Goal: Task Accomplishment & Management: Manage account settings

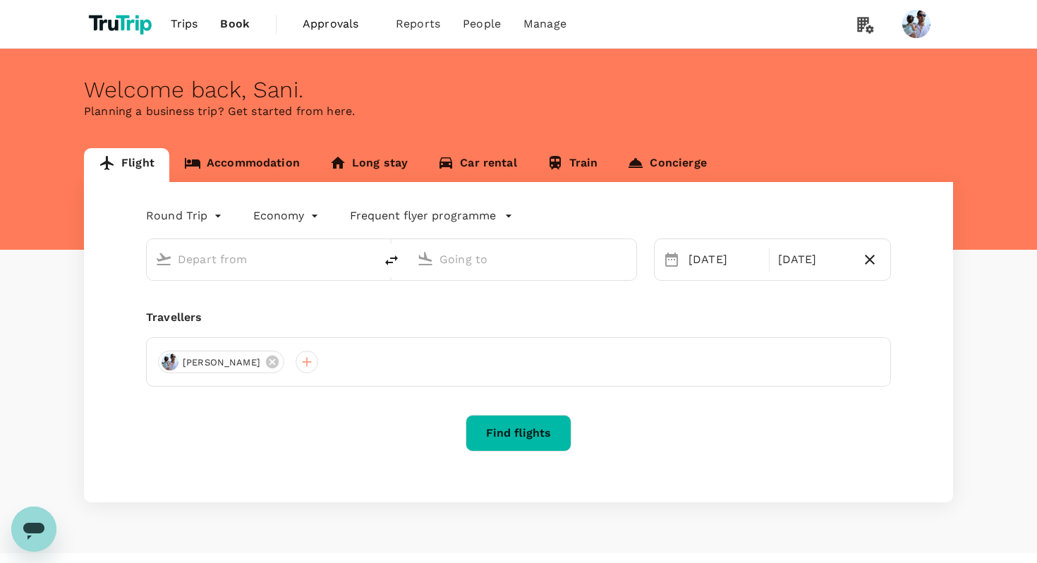
type input "Singapore, Singapore (any)"
type input "Amsterdam, Netherlands (any)"
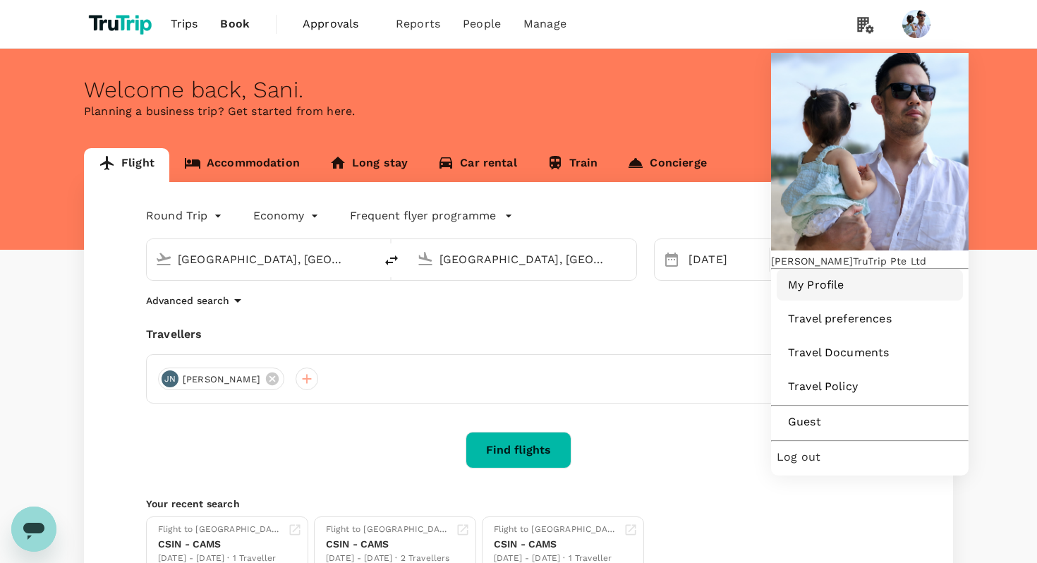
click at [821, 277] on span "My Profile" at bounding box center [870, 285] width 164 height 17
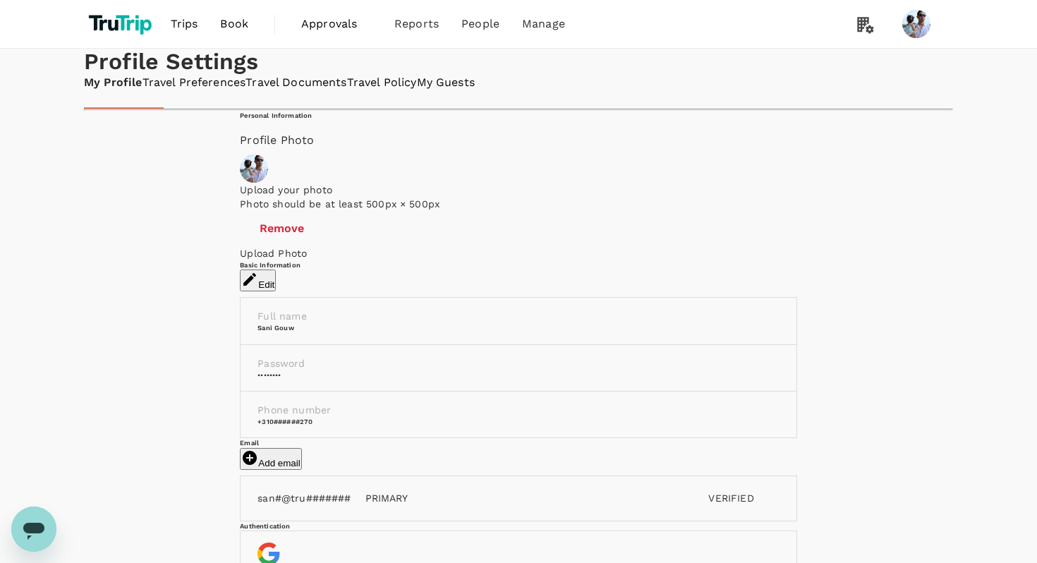
click at [245, 91] on link "Travel Preferences" at bounding box center [194, 83] width 104 height 16
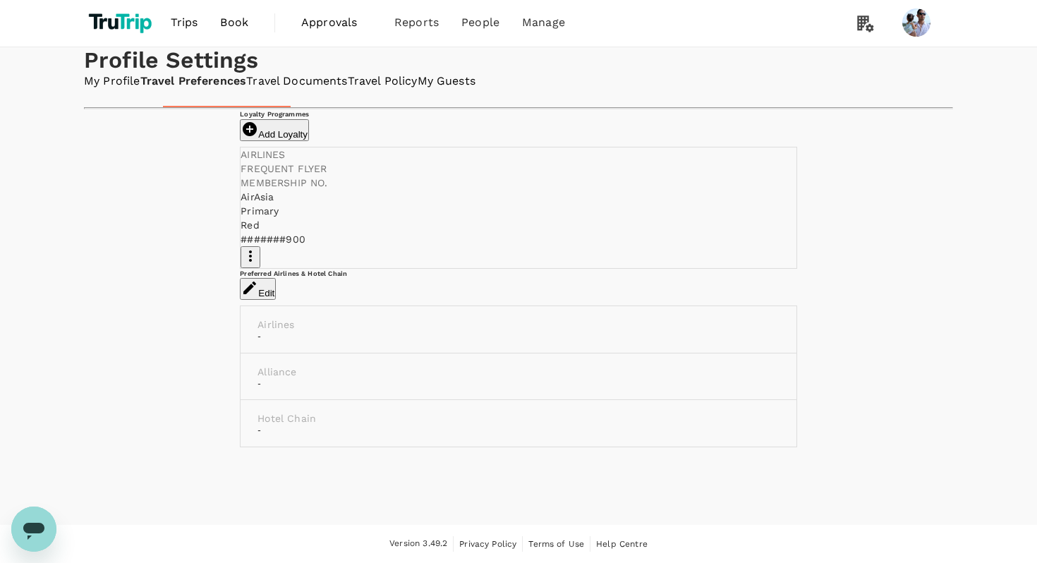
scroll to position [16, 0]
click at [418, 90] on link "Travel Policy" at bounding box center [383, 81] width 70 height 16
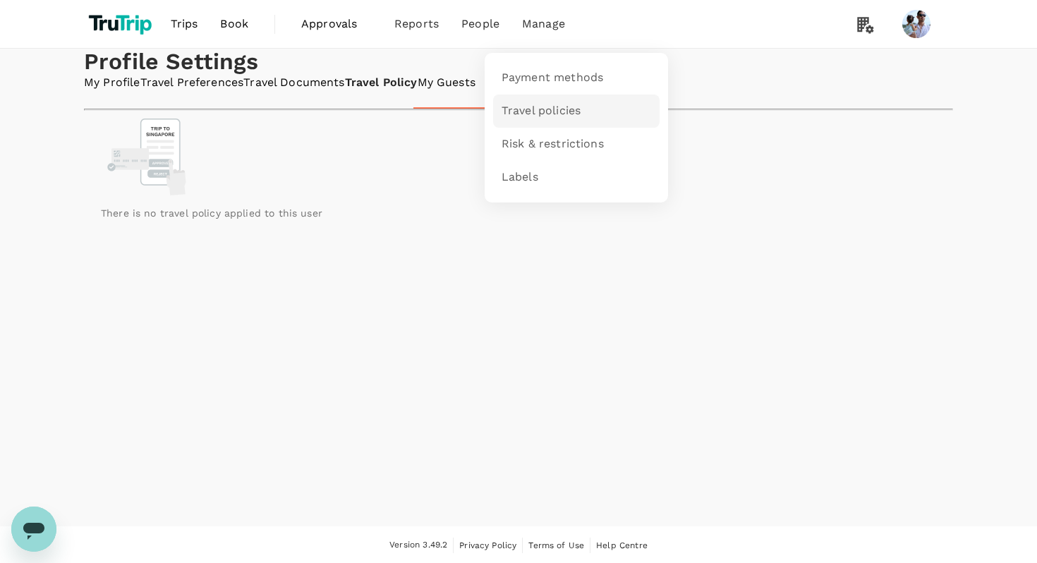
click at [537, 119] on link "Travel policies" at bounding box center [576, 111] width 166 height 33
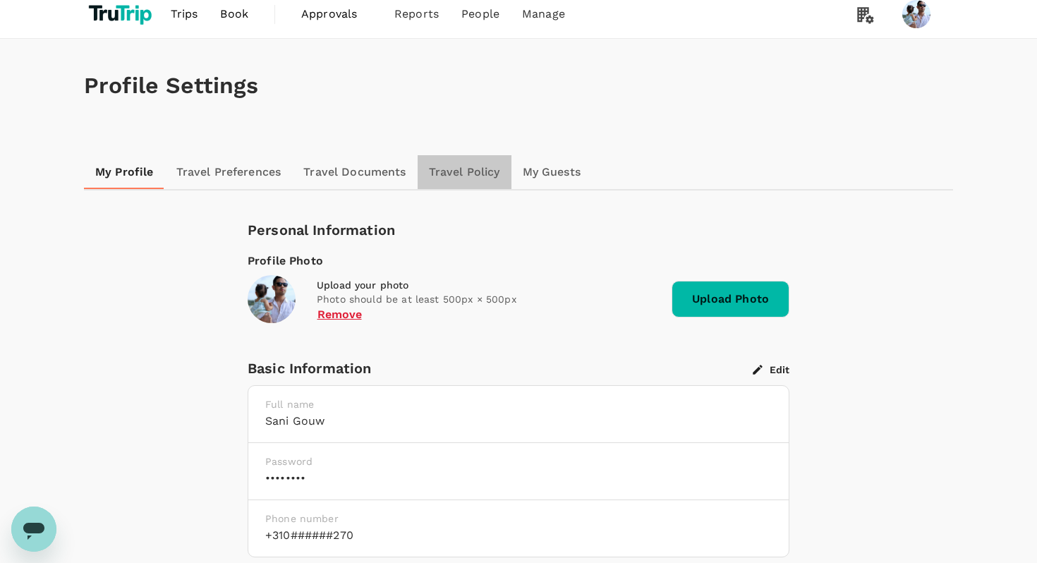
click at [471, 174] on link "Travel Policy" at bounding box center [465, 172] width 94 height 34
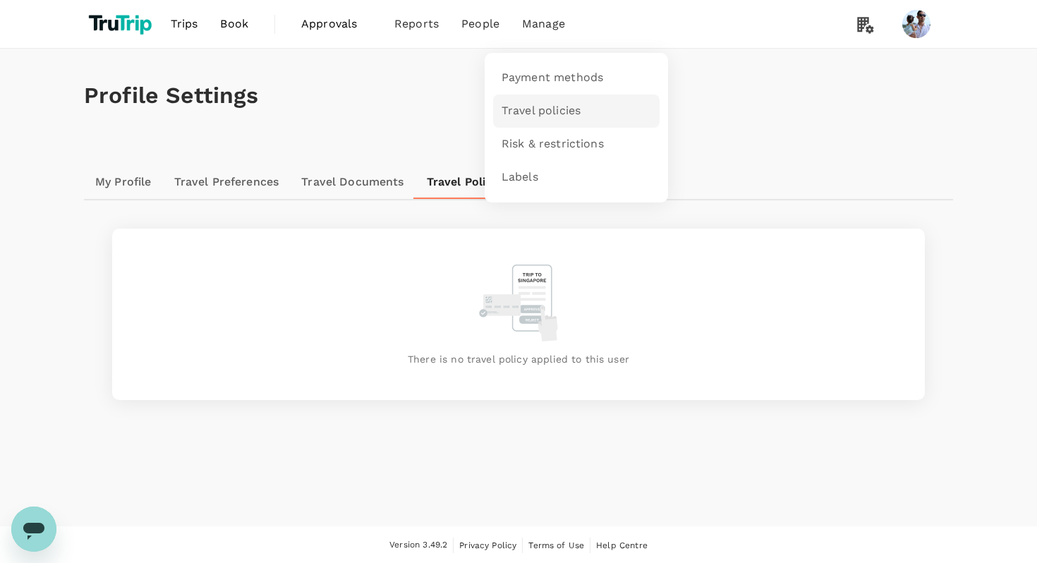
click at [559, 105] on span "Travel policies" at bounding box center [541, 111] width 79 height 16
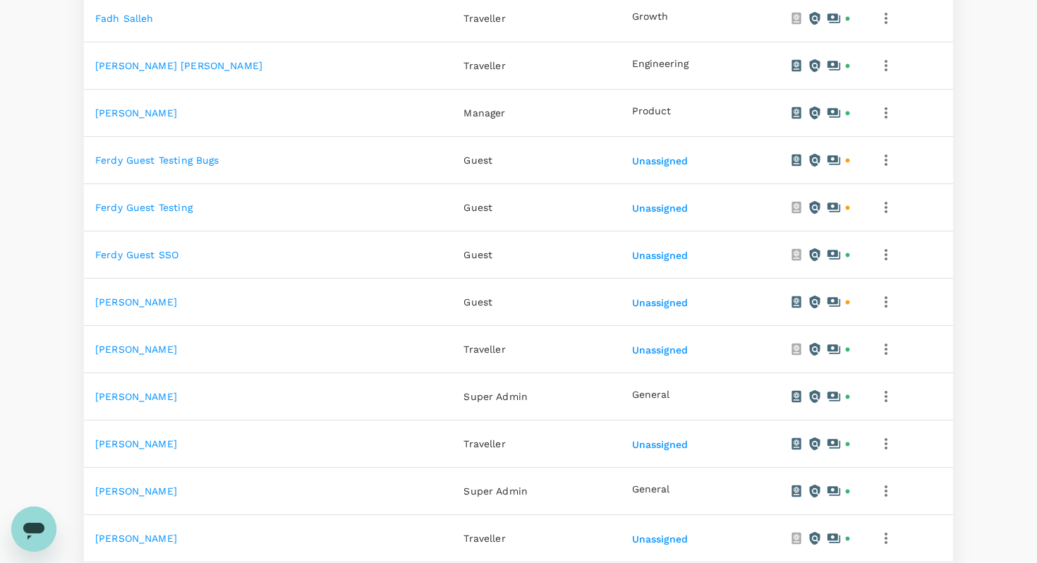
scroll to position [890, 0]
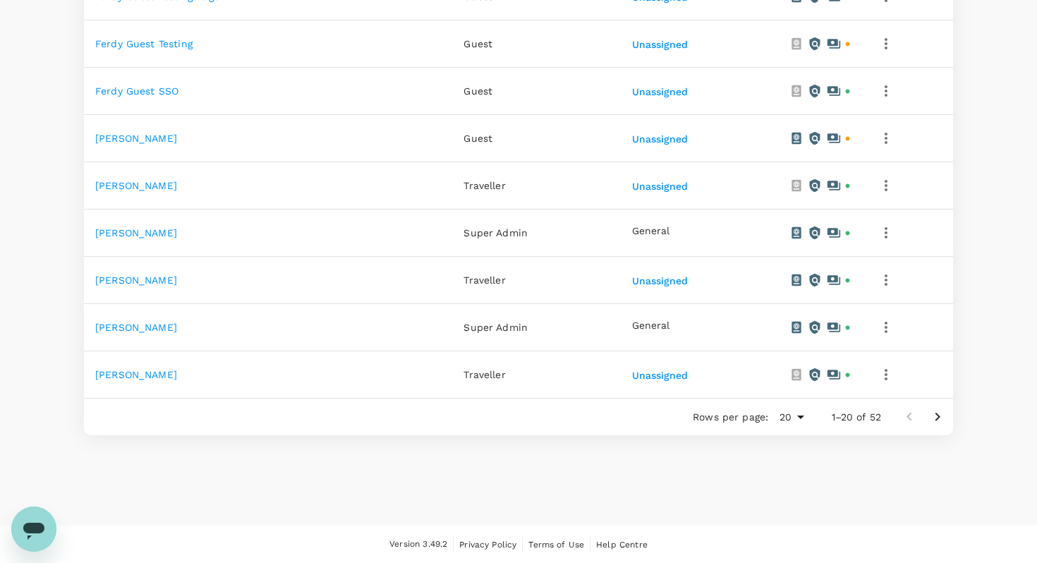
click at [138, 279] on link "[PERSON_NAME]" at bounding box center [136, 279] width 82 height 11
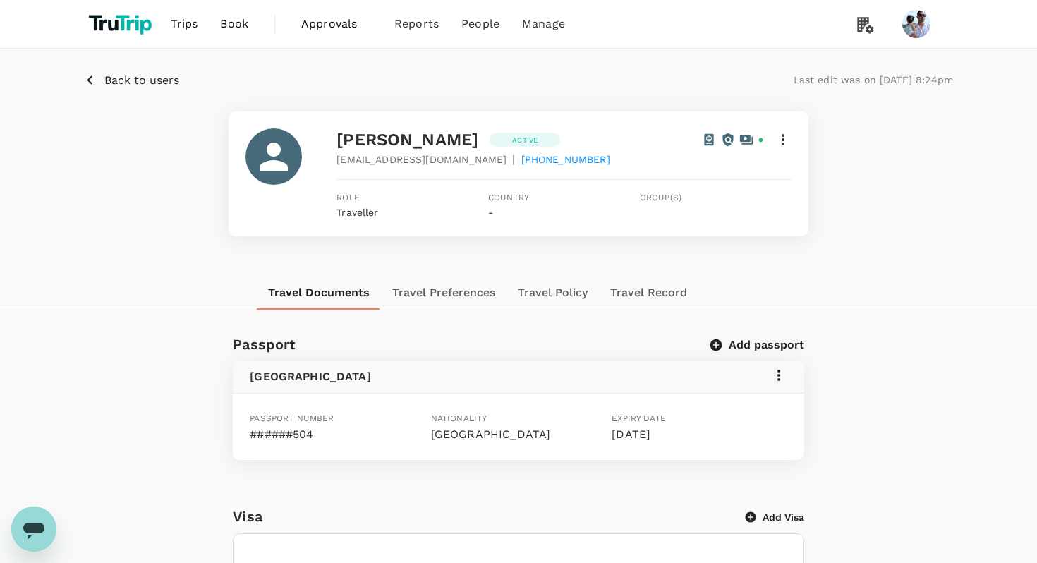
click at [547, 288] on button "Travel Policy" at bounding box center [552, 293] width 92 height 34
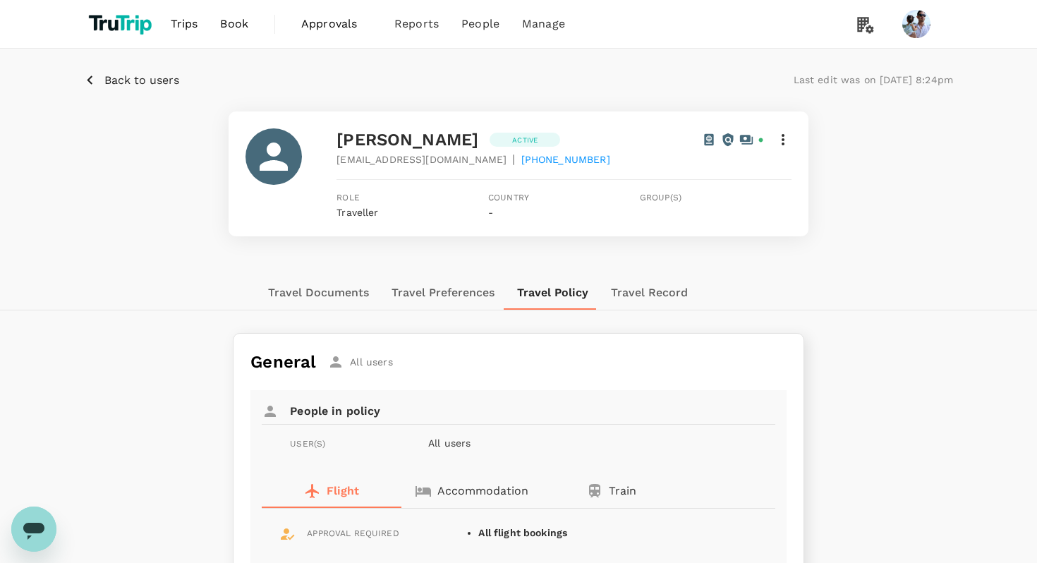
scroll to position [113, 0]
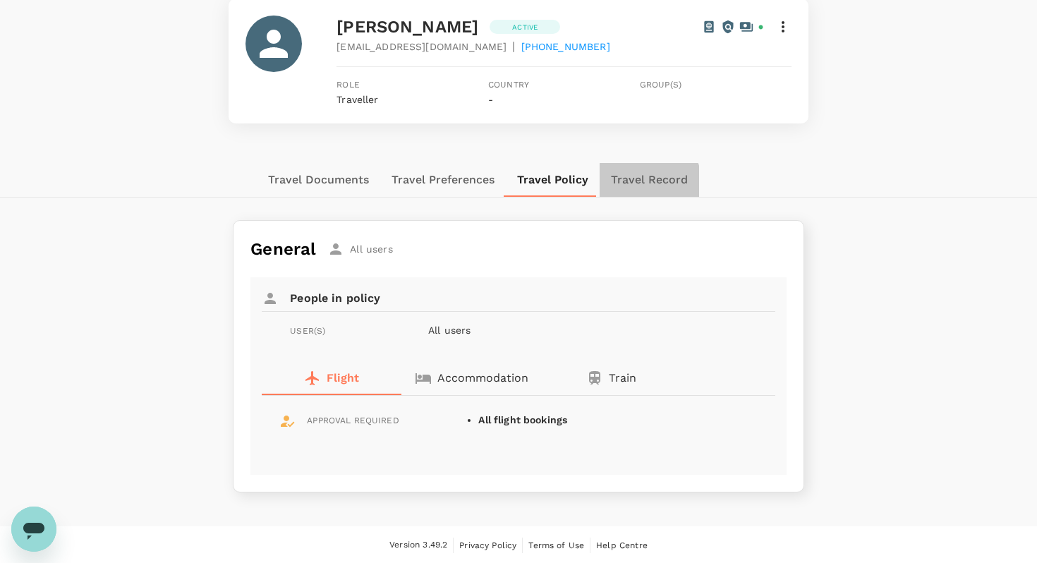
click at [626, 188] on button "Travel Record" at bounding box center [649, 180] width 99 height 34
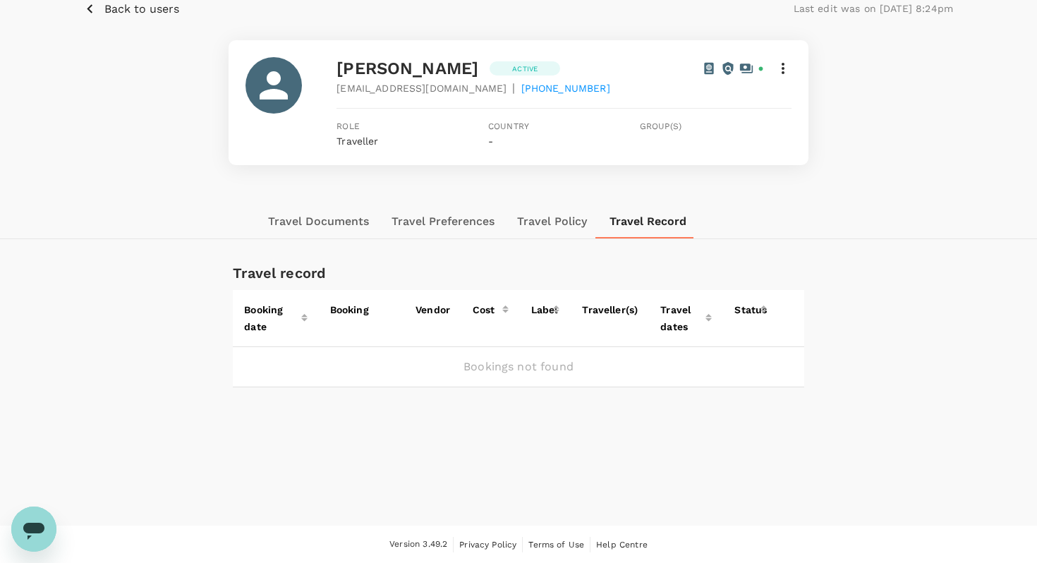
click at [560, 233] on button "Travel Policy" at bounding box center [552, 222] width 92 height 34
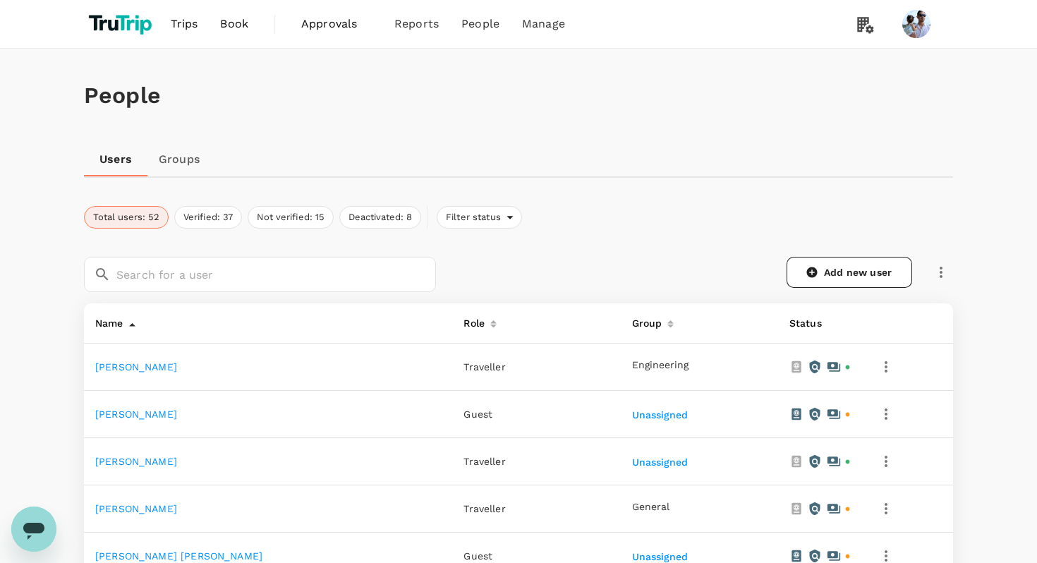
click at [122, 363] on link "[PERSON_NAME]" at bounding box center [136, 366] width 82 height 11
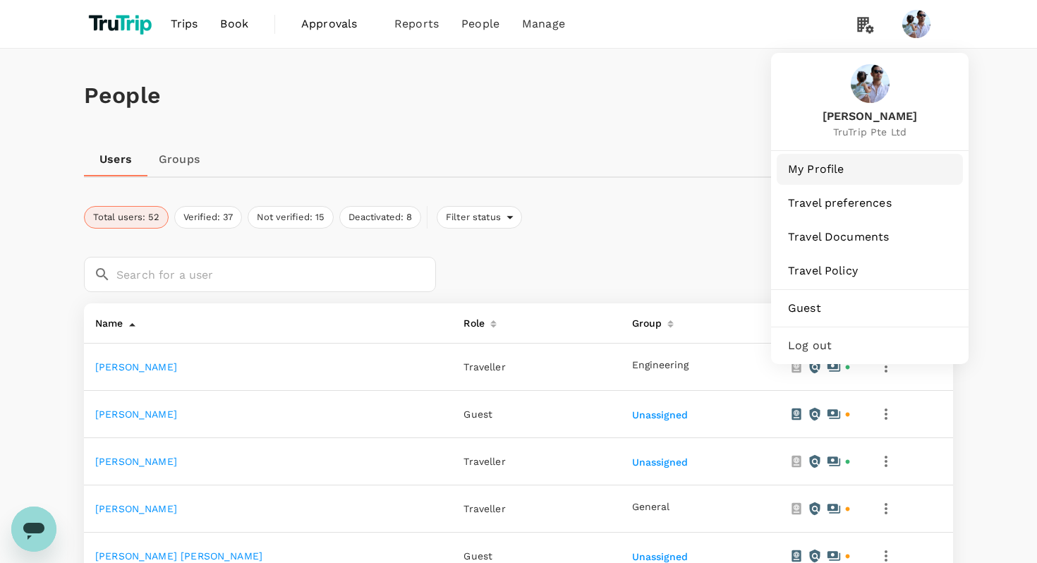
click at [820, 179] on link "My Profile" at bounding box center [870, 169] width 186 height 31
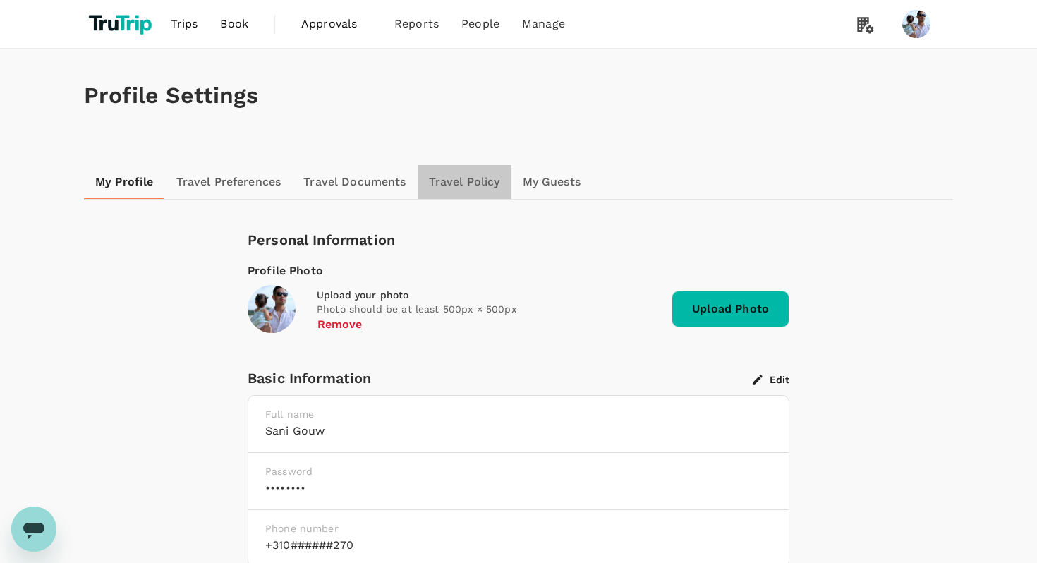
click at [460, 178] on link "Travel Policy" at bounding box center [465, 182] width 94 height 34
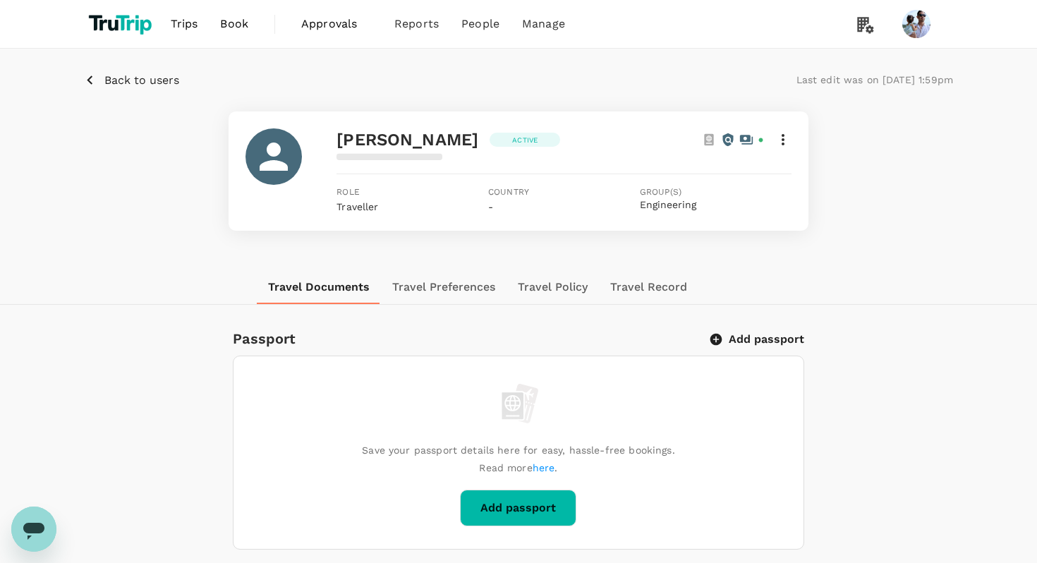
click at [577, 281] on button "Travel Policy" at bounding box center [552, 287] width 92 height 34
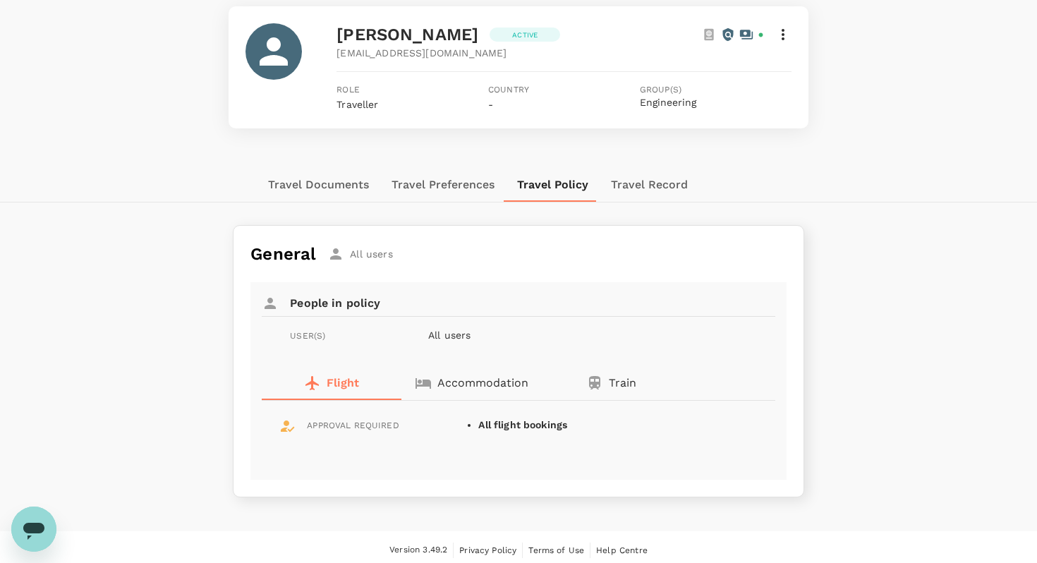
scroll to position [110, 0]
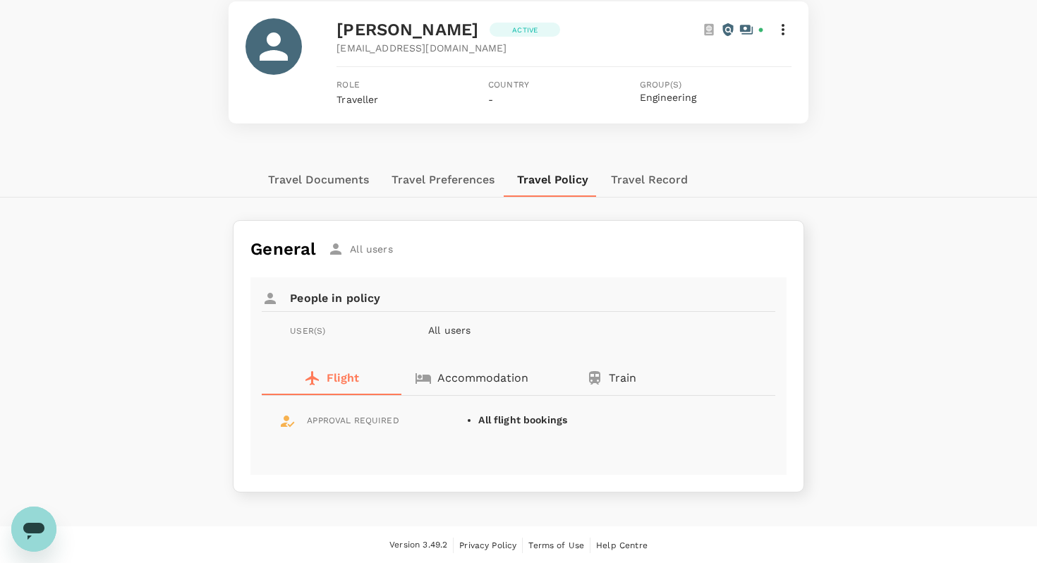
click at [341, 331] on div "USER(S)" at bounding box center [342, 327] width 116 height 21
click at [849, 316] on div "General All users People in policy USER(S) All users Flight Accommodation Train…" at bounding box center [518, 362] width 1037 height 284
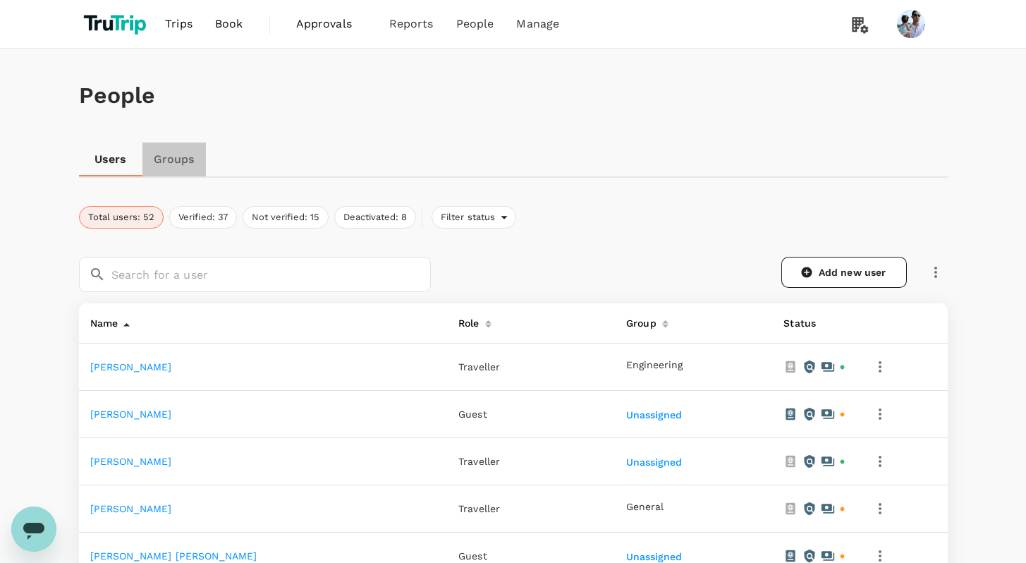
click at [180, 165] on link "Groups" at bounding box center [173, 159] width 63 height 34
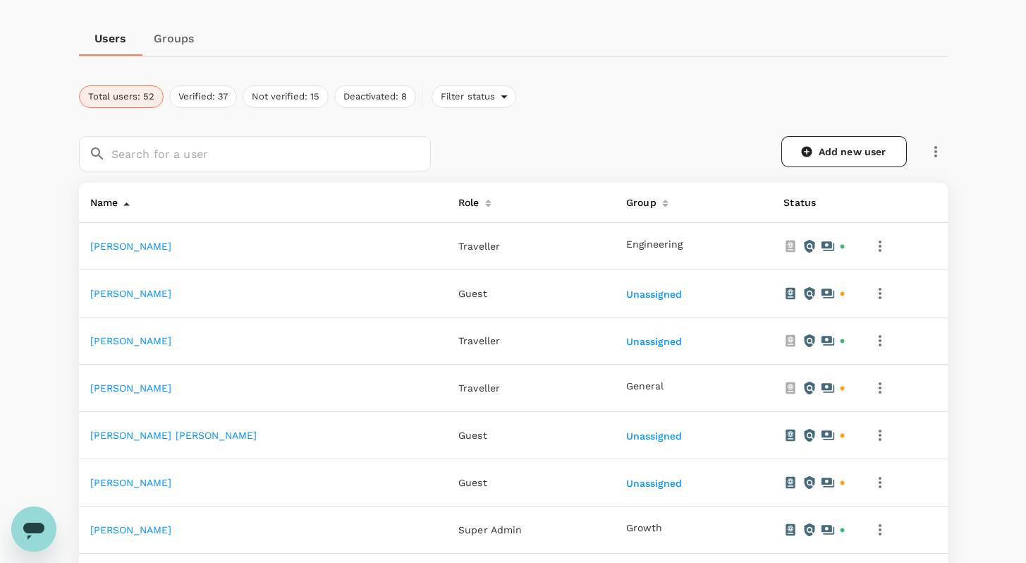
scroll to position [277, 0]
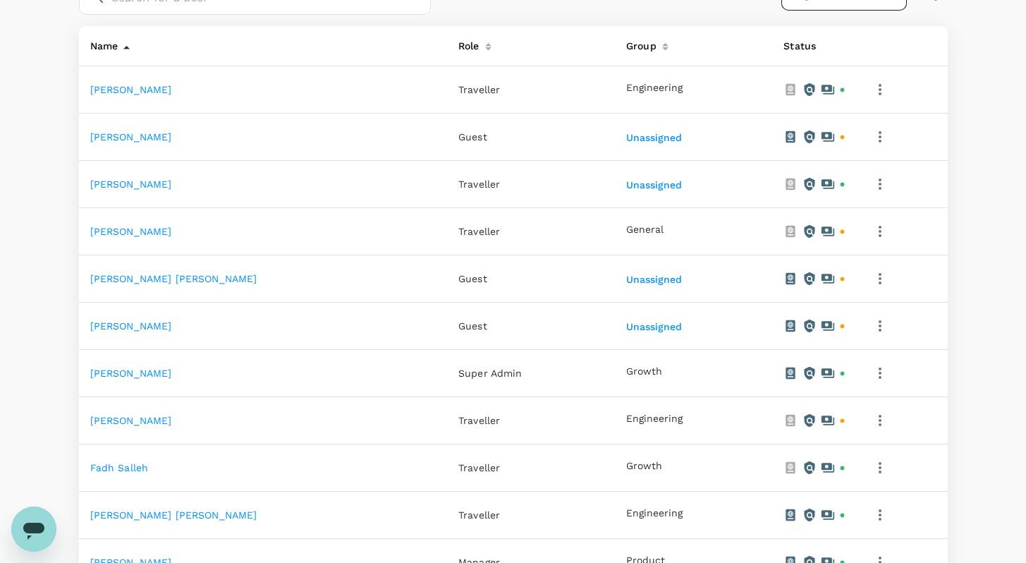
click at [138, 470] on link "Fadh salleh" at bounding box center [119, 467] width 59 height 11
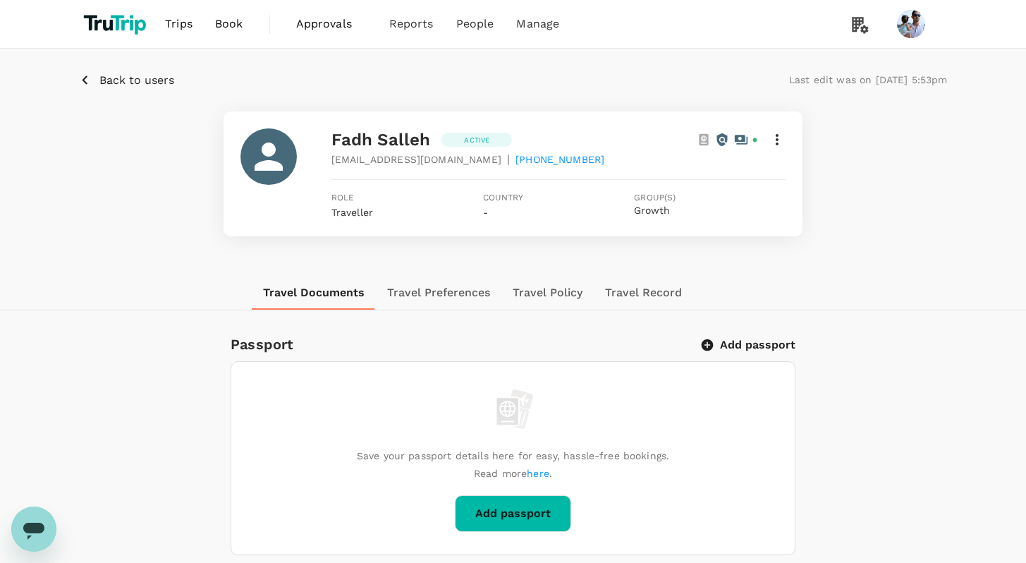
click at [557, 300] on button "Travel Policy" at bounding box center [548, 293] width 92 height 34
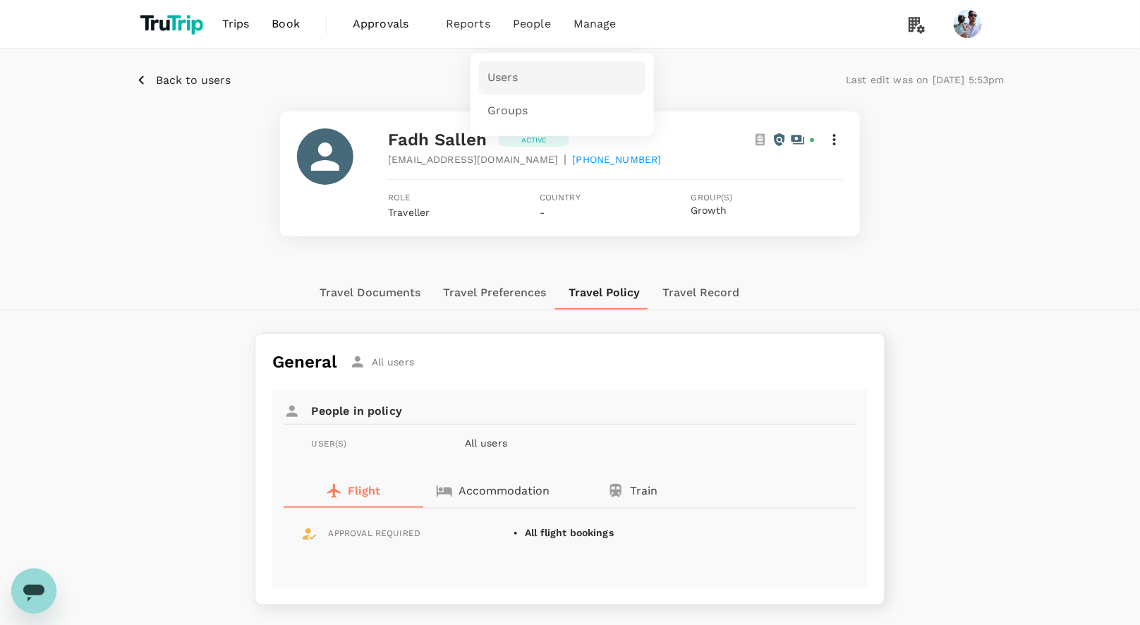
click at [509, 65] on link "Users" at bounding box center [562, 77] width 166 height 33
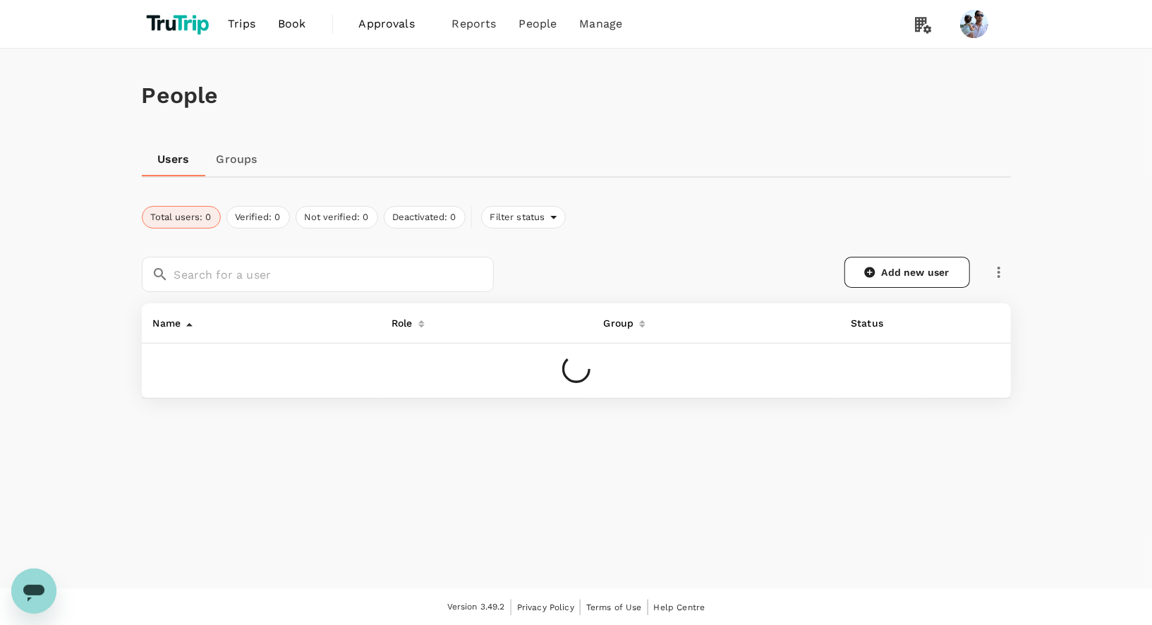
click at [231, 159] on link "Groups" at bounding box center [236, 159] width 63 height 34
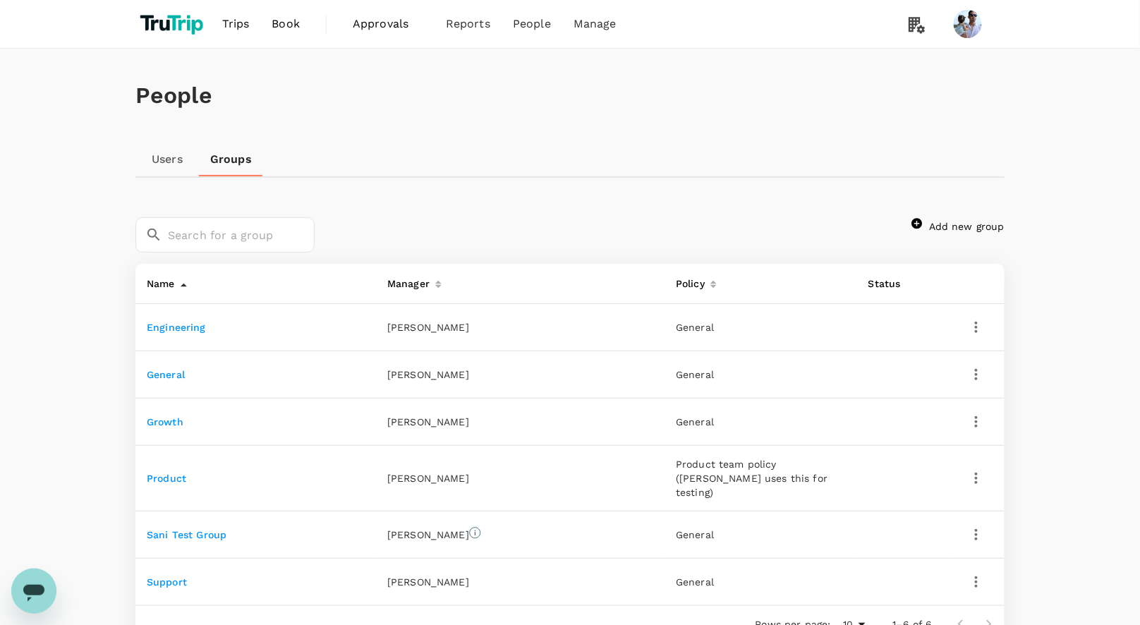
click at [170, 473] on link "Product" at bounding box center [167, 478] width 40 height 11
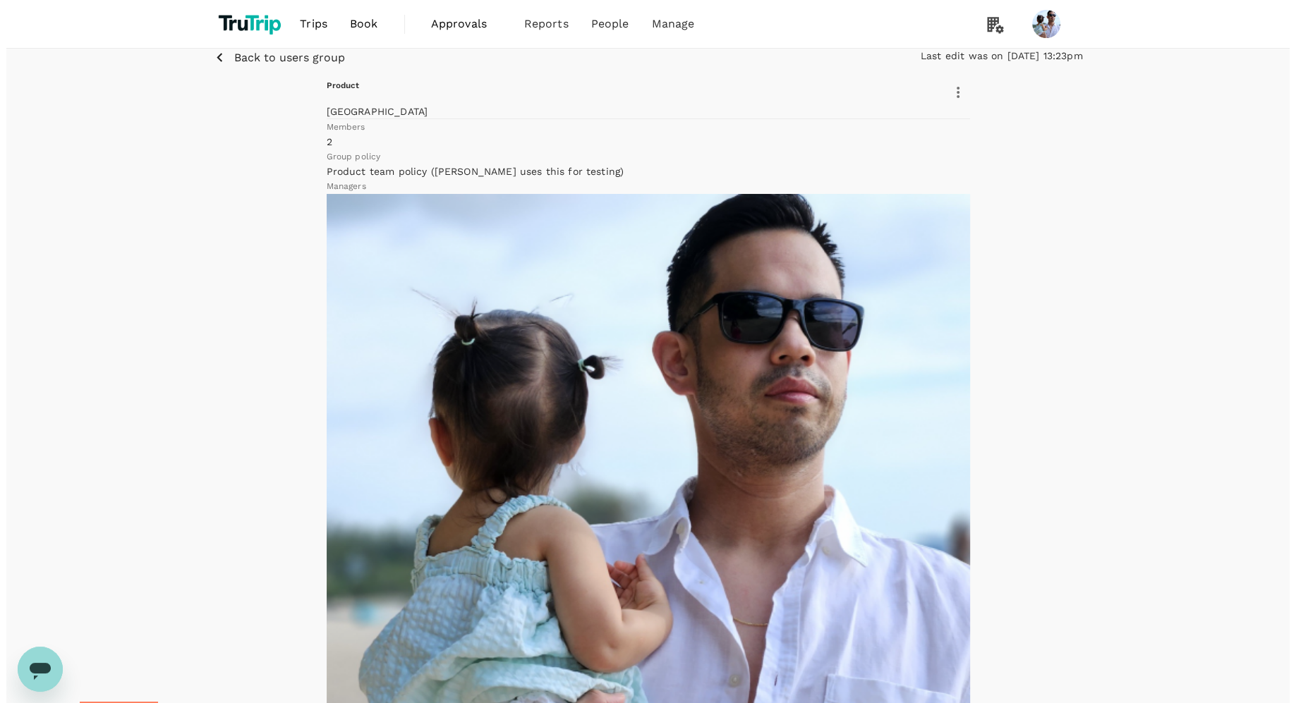
scroll to position [280, 0]
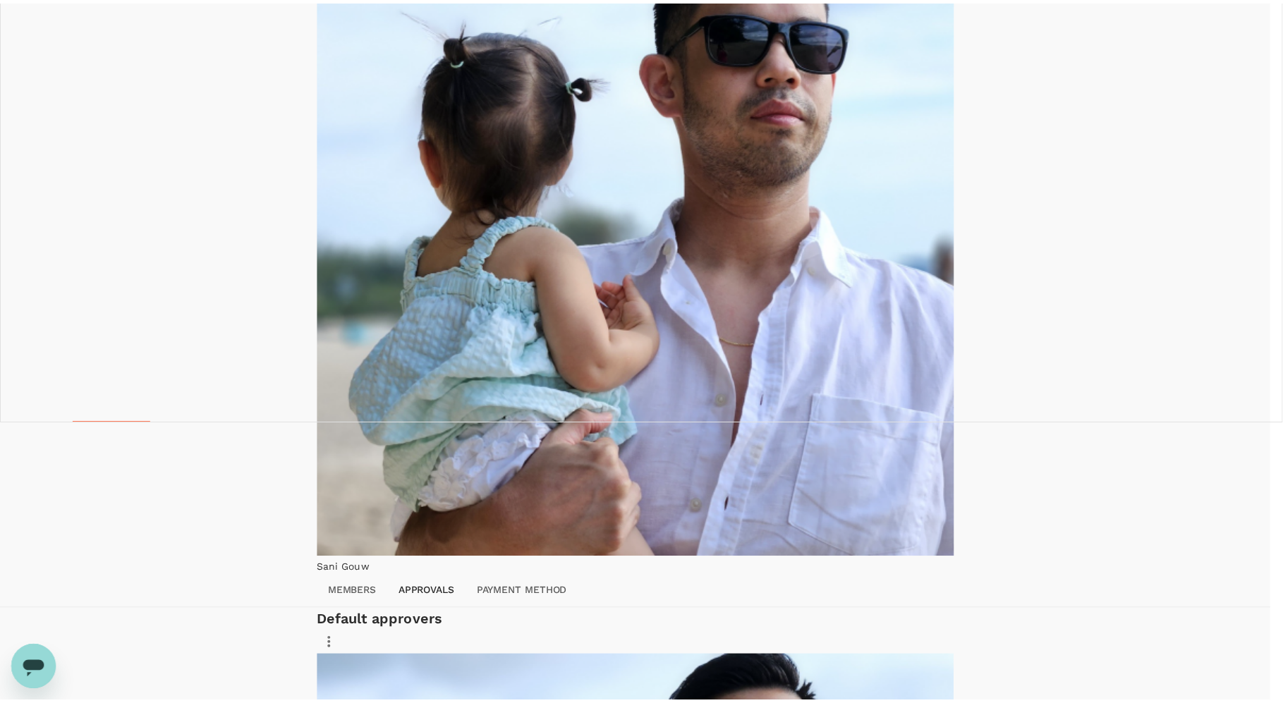
scroll to position [22, 0]
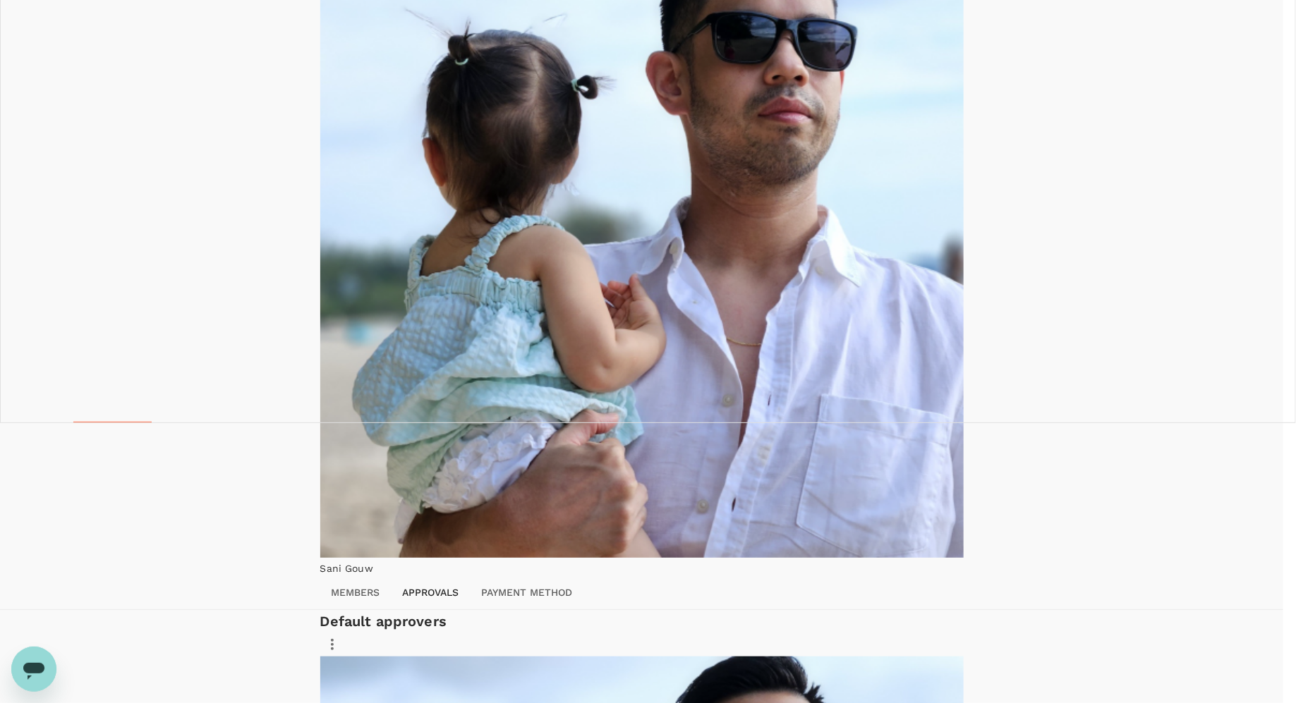
checkbox input "false"
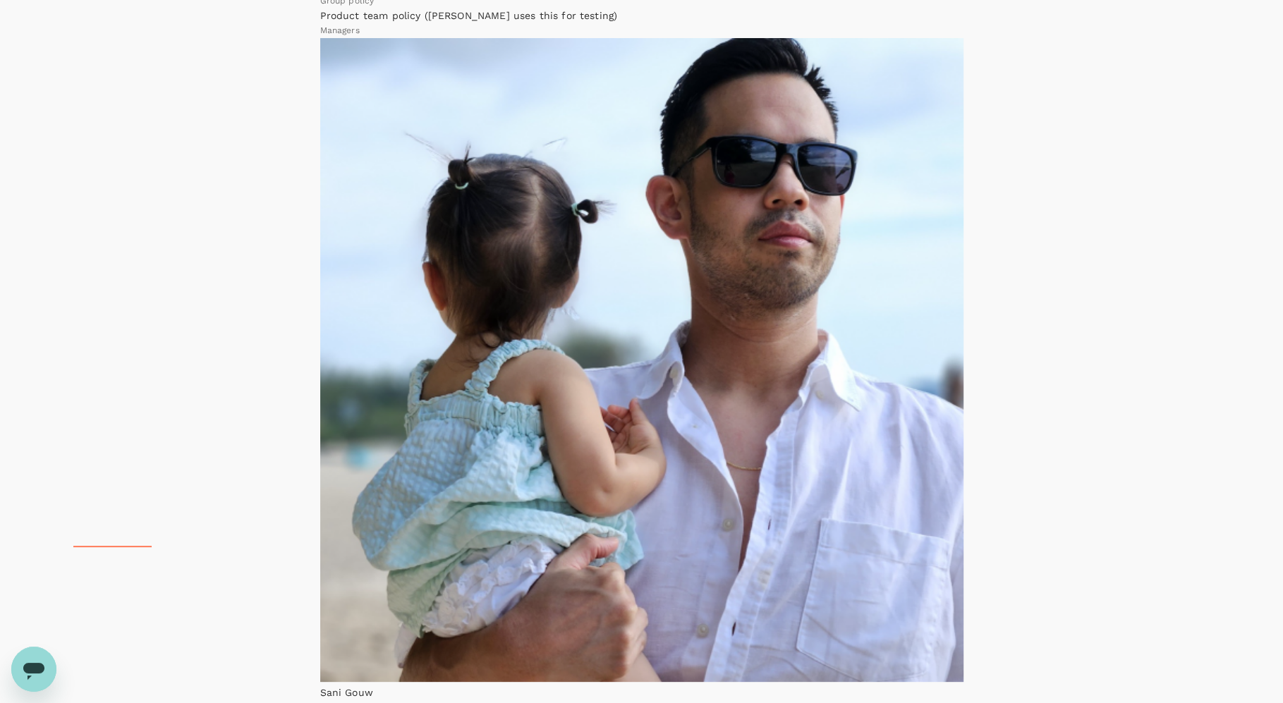
scroll to position [0, 0]
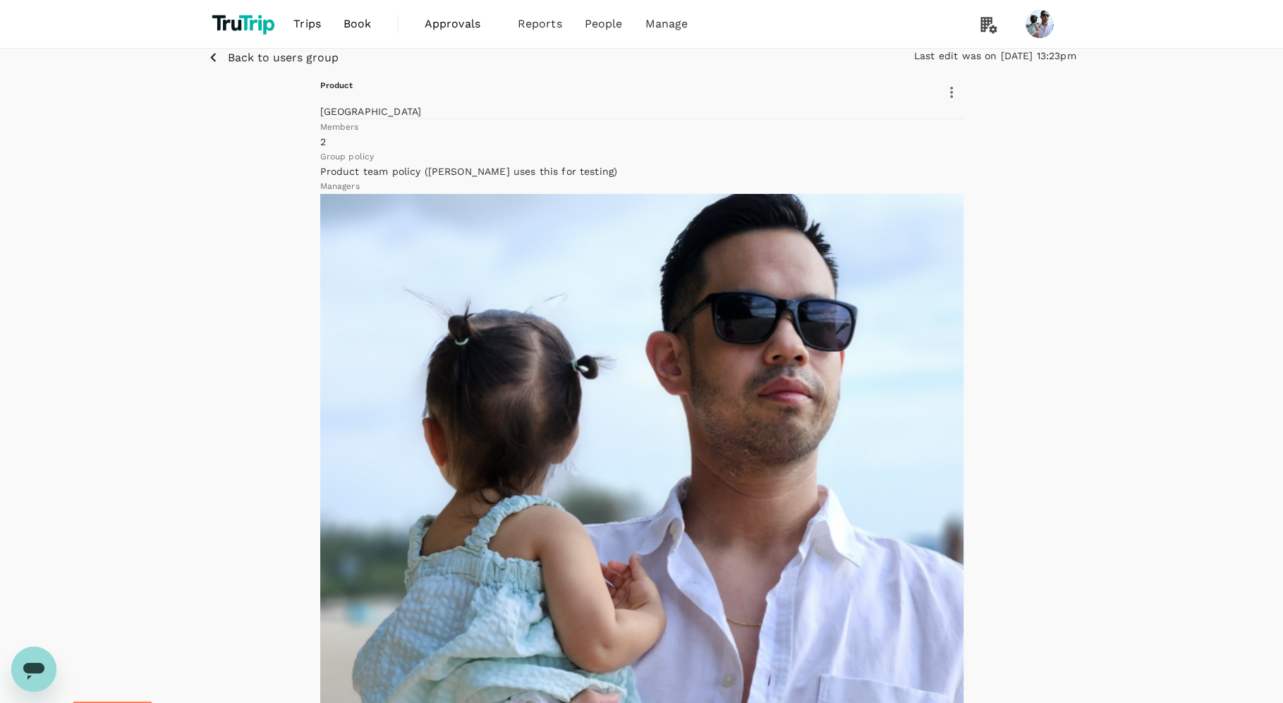
drag, startPoint x: 1008, startPoint y: 382, endPoint x: 997, endPoint y: 384, distance: 11.6
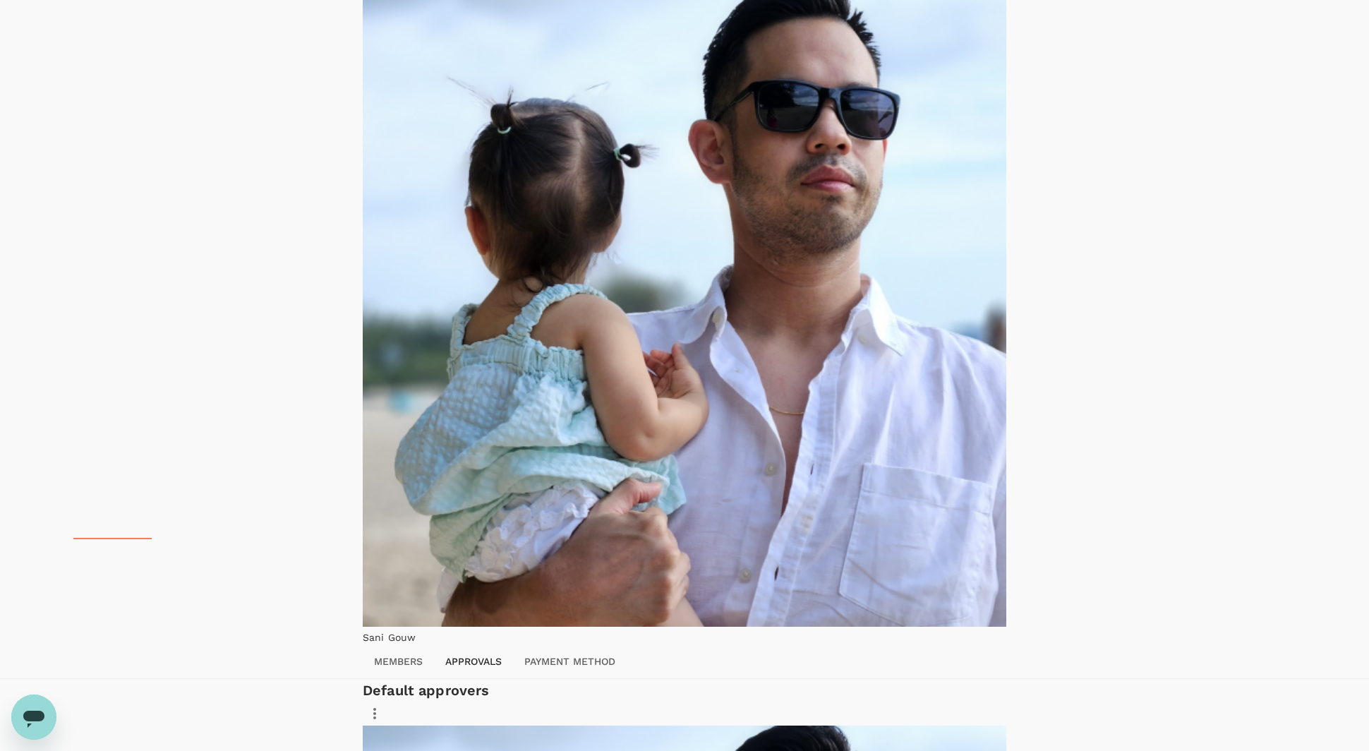
scroll to position [233, 0]
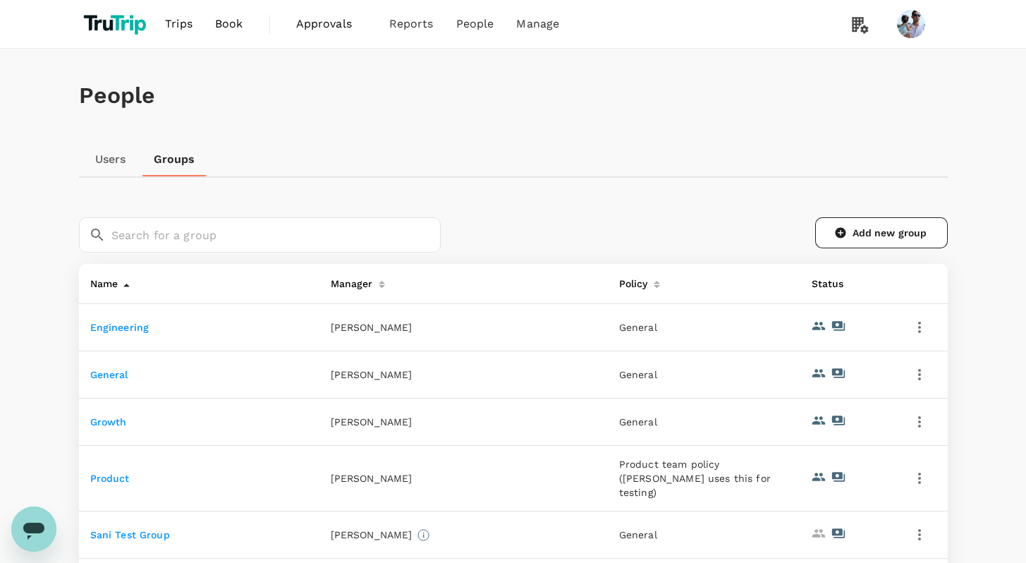
click at [125, 330] on link "Engineering" at bounding box center [119, 327] width 59 height 11
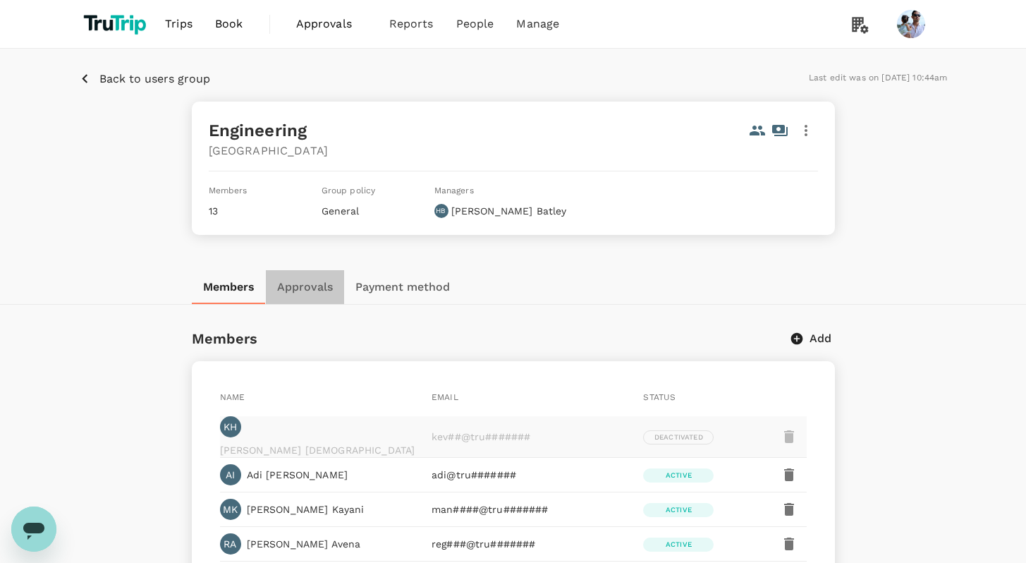
click at [283, 282] on button "Approvals" at bounding box center [305, 287] width 78 height 34
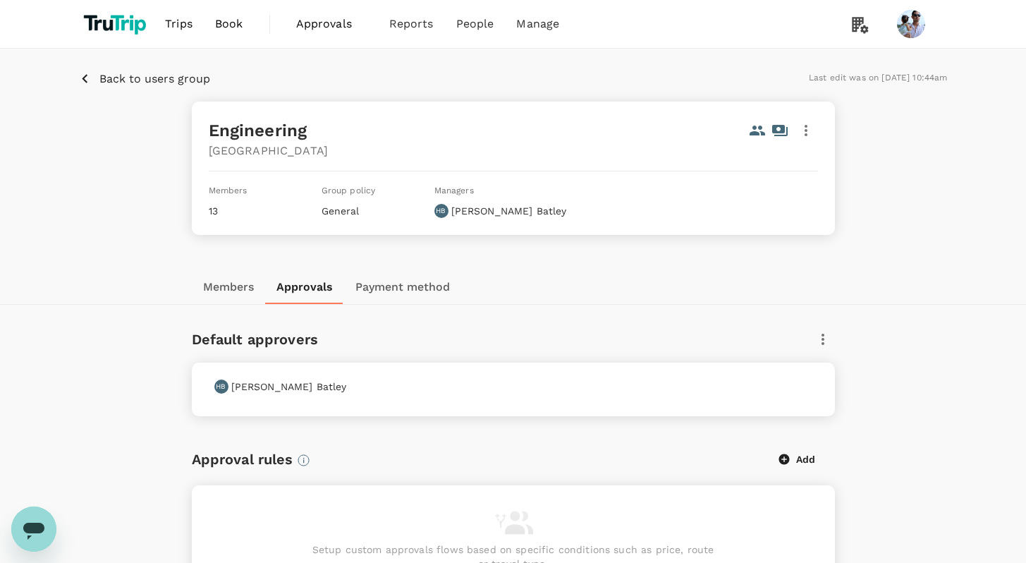
scroll to position [90, 0]
